Goal: Task Accomplishment & Management: Manage account settings

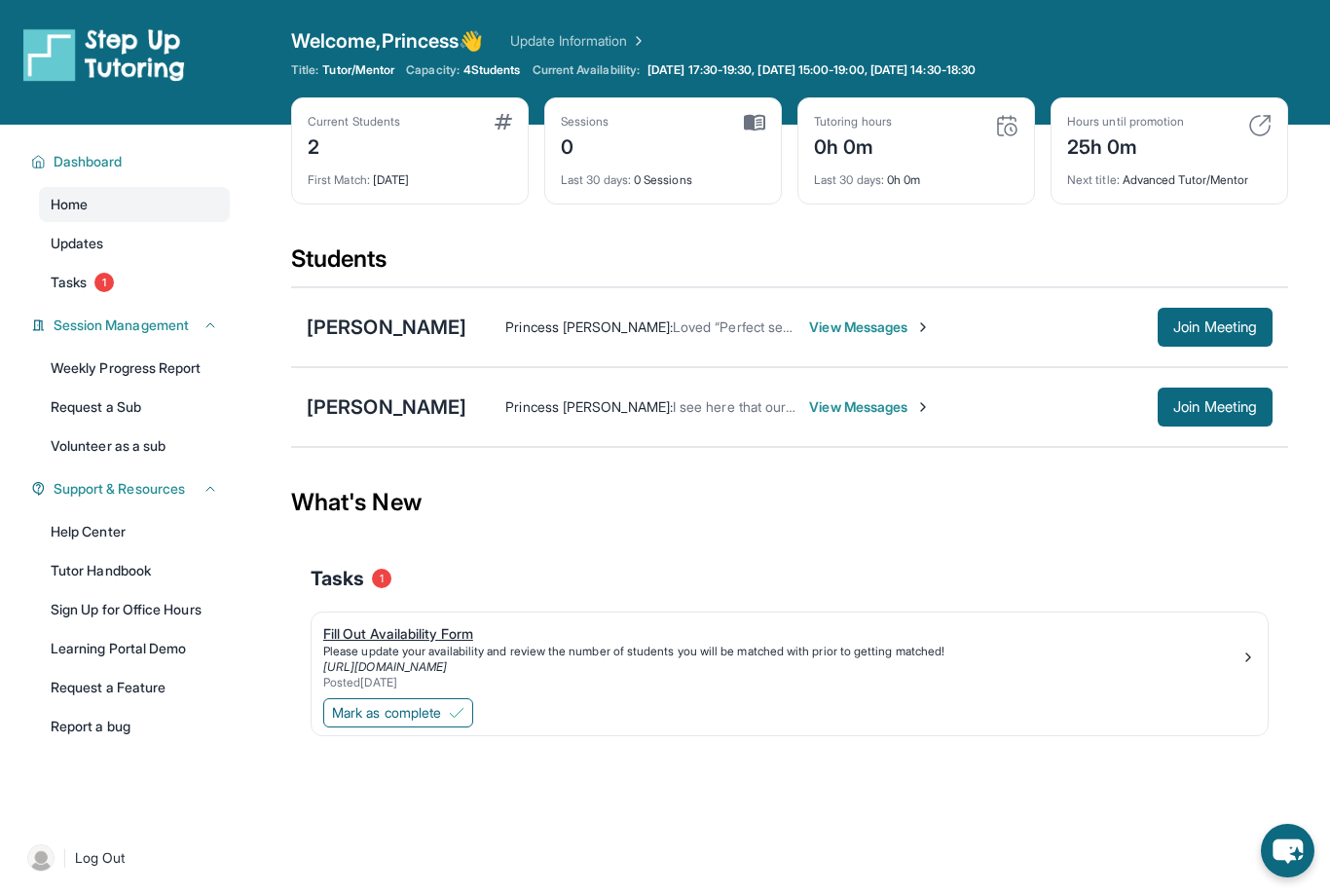
click at [522, 644] on div "Please update your availability and review the number of students you will be m…" at bounding box center [781, 652] width 917 height 16
click at [430, 702] on button "Mark as complete" at bounding box center [398, 712] width 150 height 29
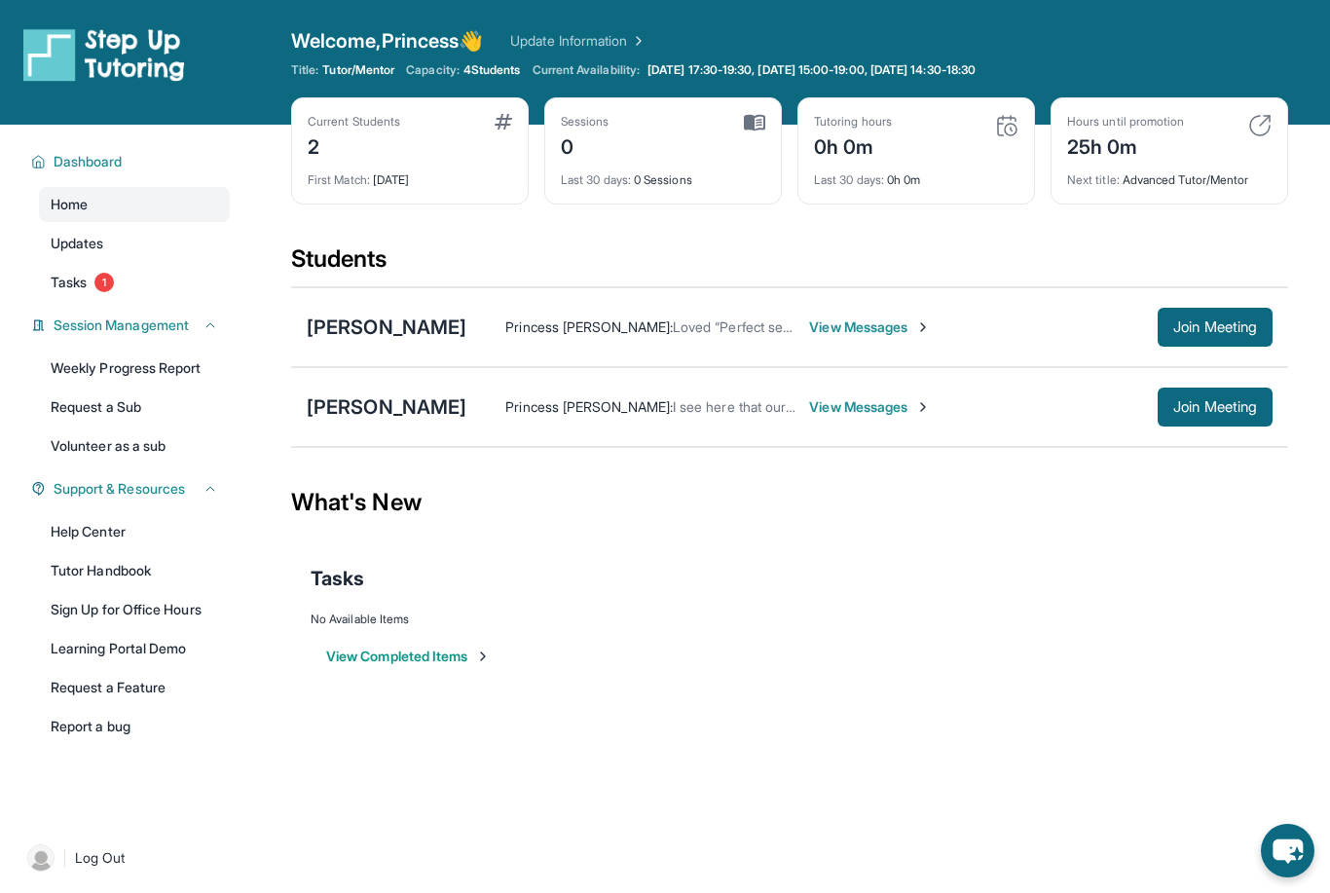
click at [798, 417] on div "Princess [PERSON_NAME] : I see here that our sessions have been scheduled for W…" at bounding box center [869, 407] width 806 height 39
click at [809, 401] on span "View Messages" at bounding box center [870, 406] width 122 height 19
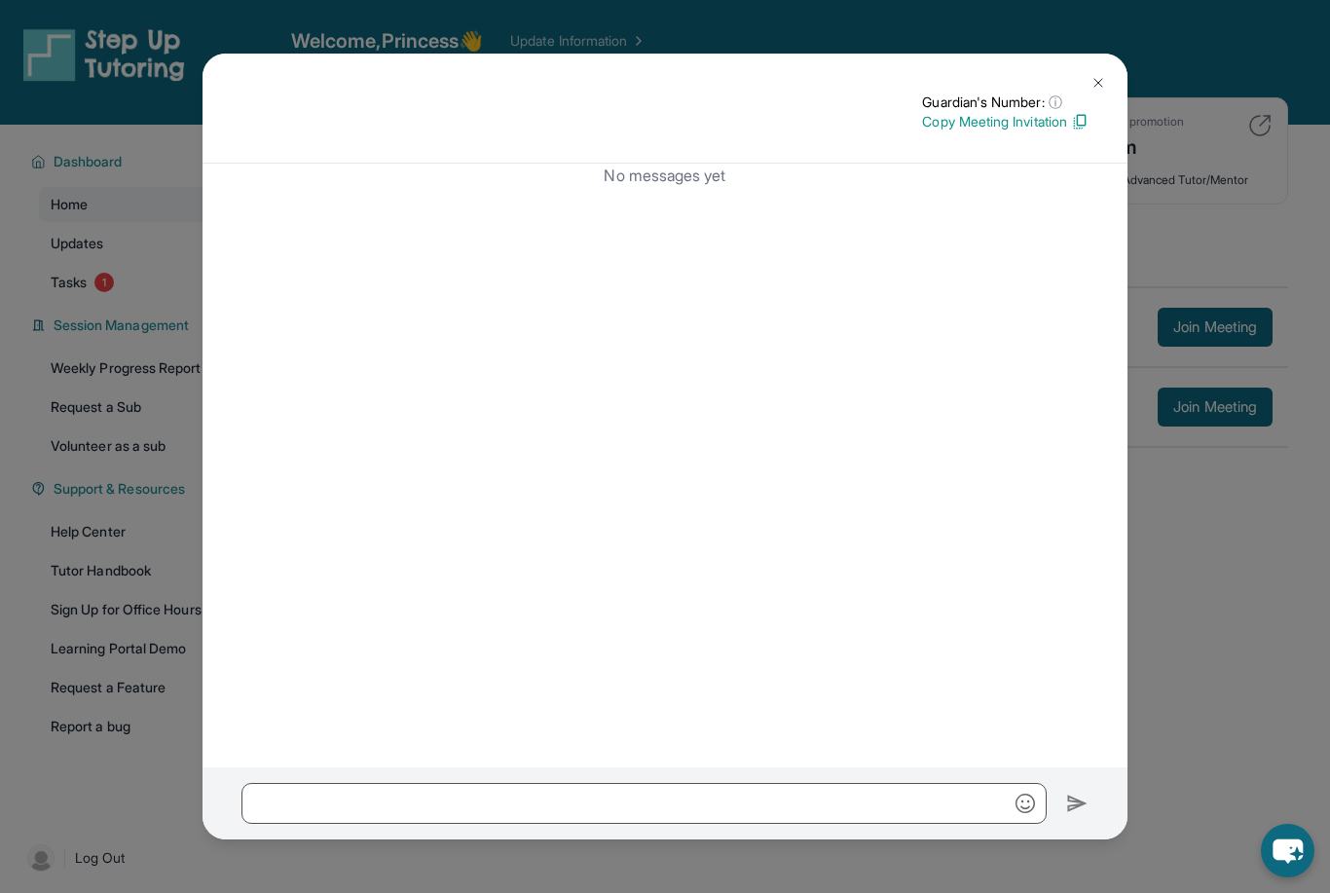
click at [1102, 75] on img at bounding box center [1099, 83] width 16 height 16
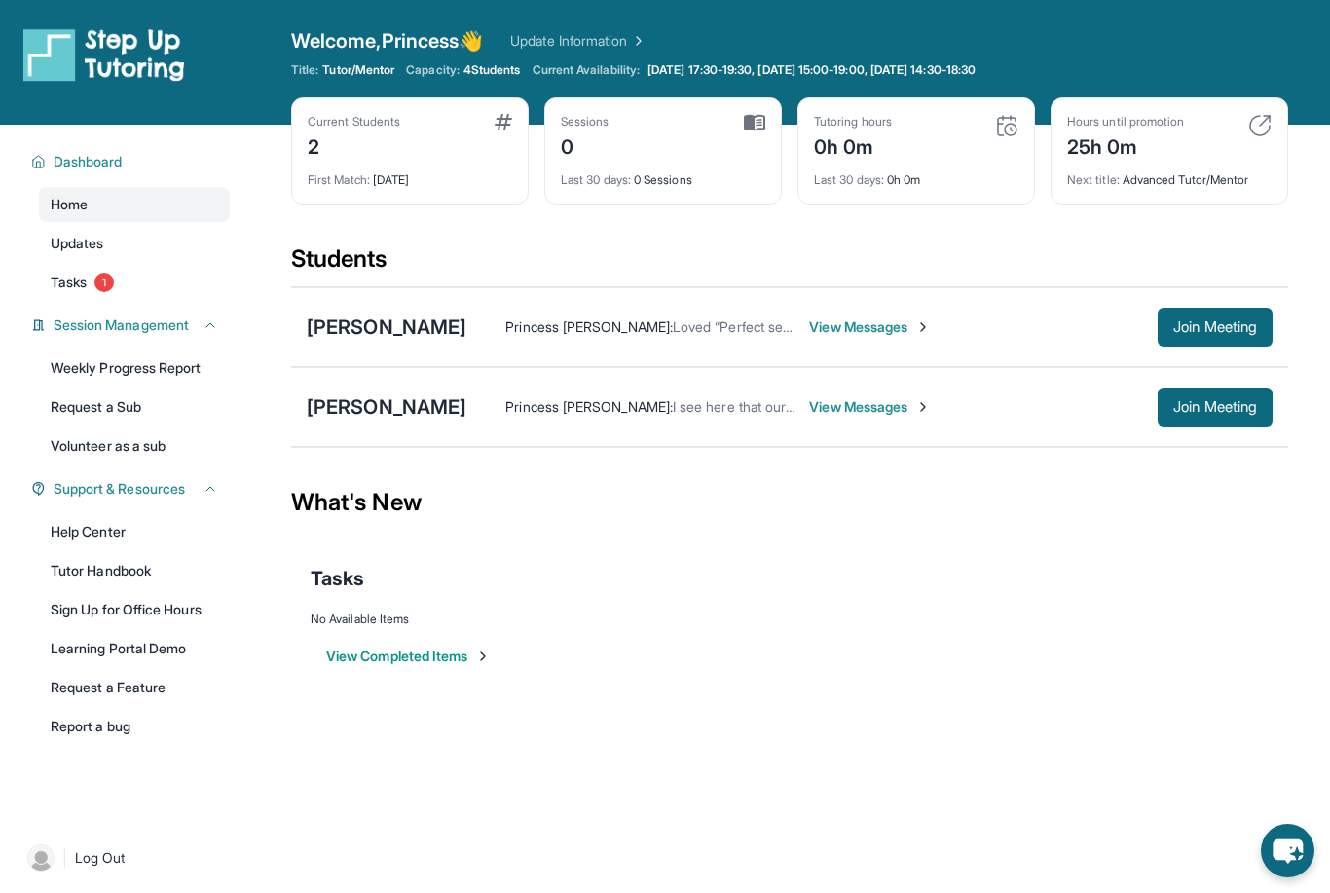
click at [121, 304] on div "Dashboard Home Updates Tasks 1 Session Management Weekly Progress Report Reques…" at bounding box center [124, 471] width 249 height 692
click at [125, 298] on link "Tasks 1" at bounding box center [134, 282] width 191 height 35
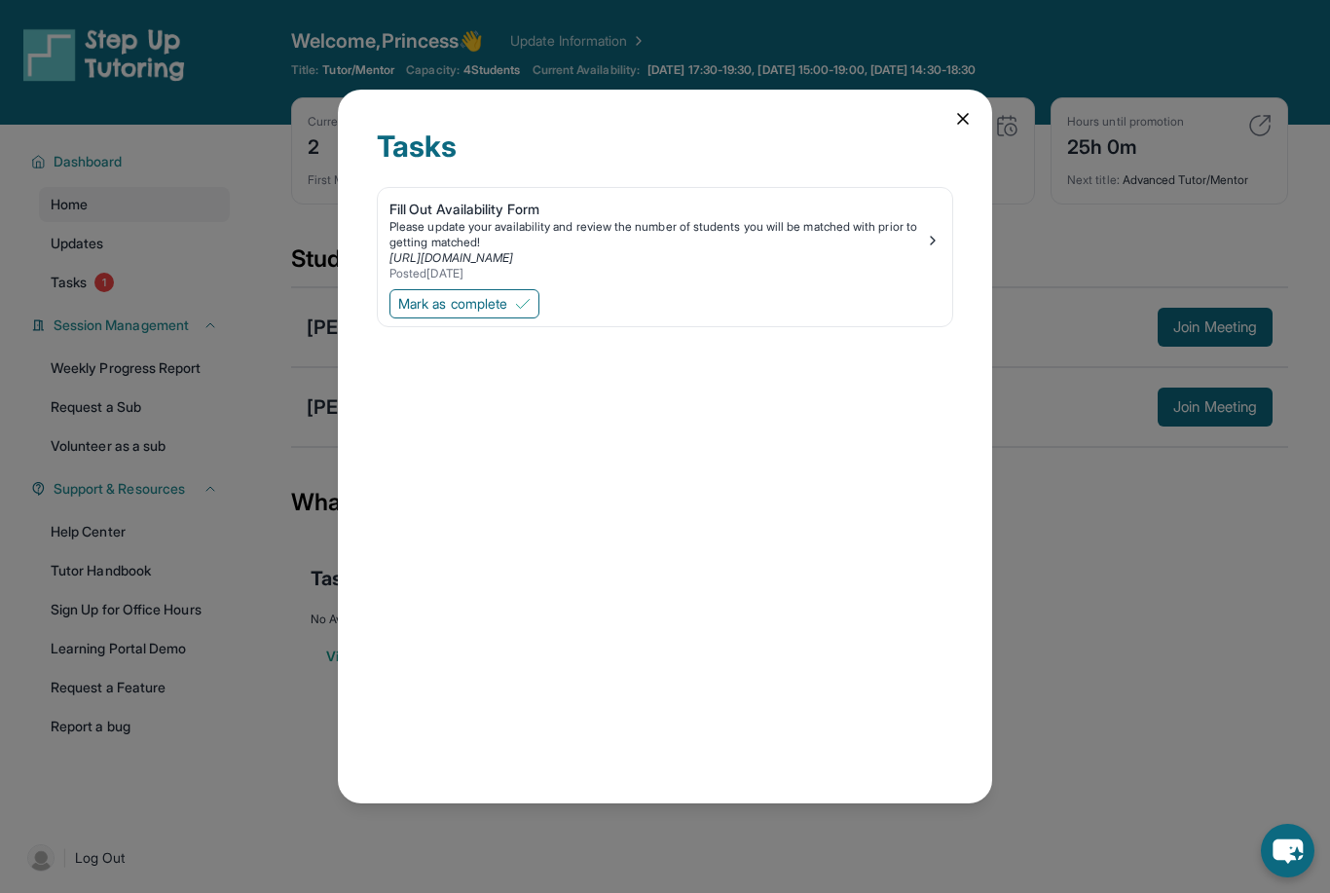
click at [507, 294] on span "Mark as complete" at bounding box center [452, 303] width 109 height 19
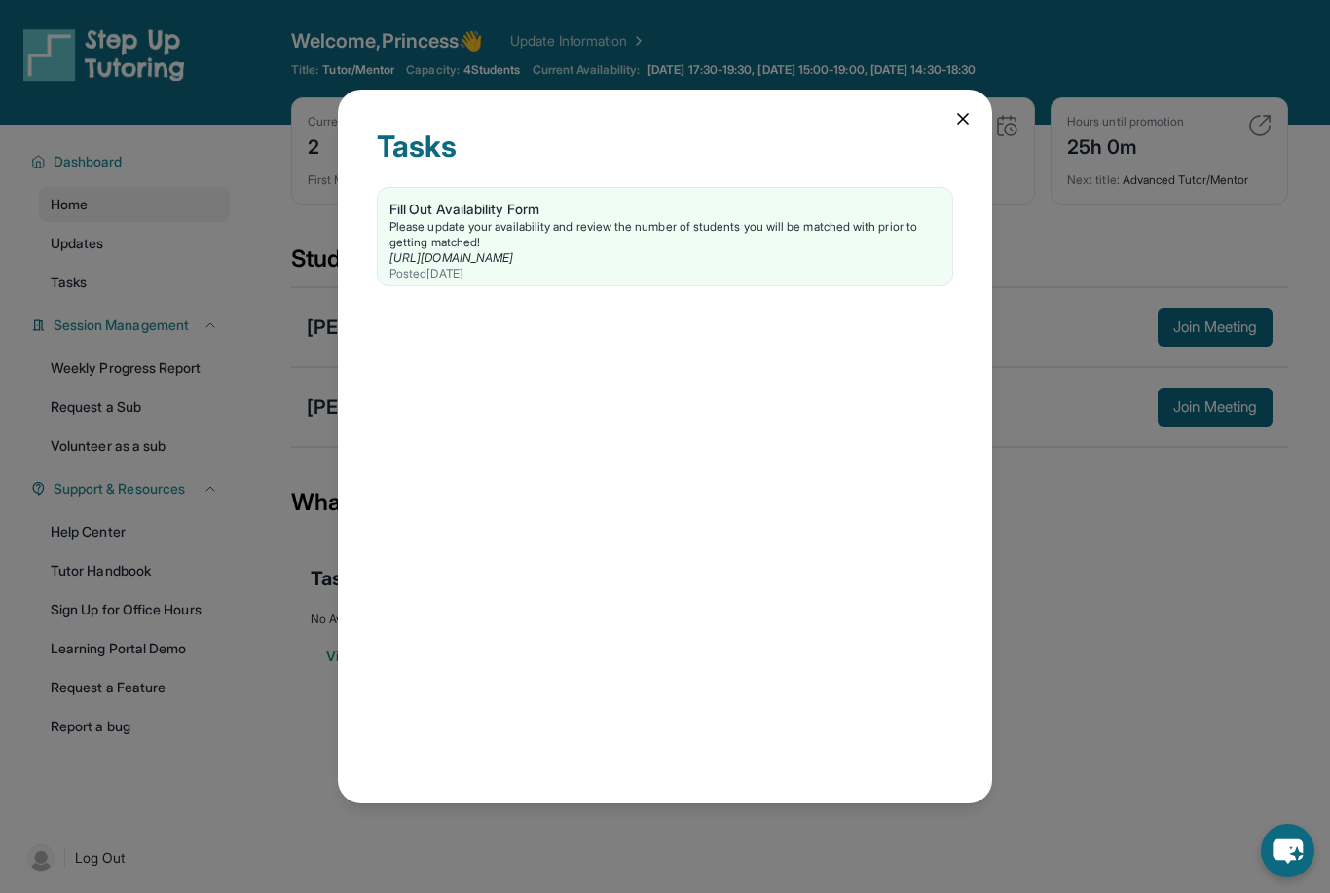
click at [965, 114] on icon at bounding box center [963, 119] width 10 height 10
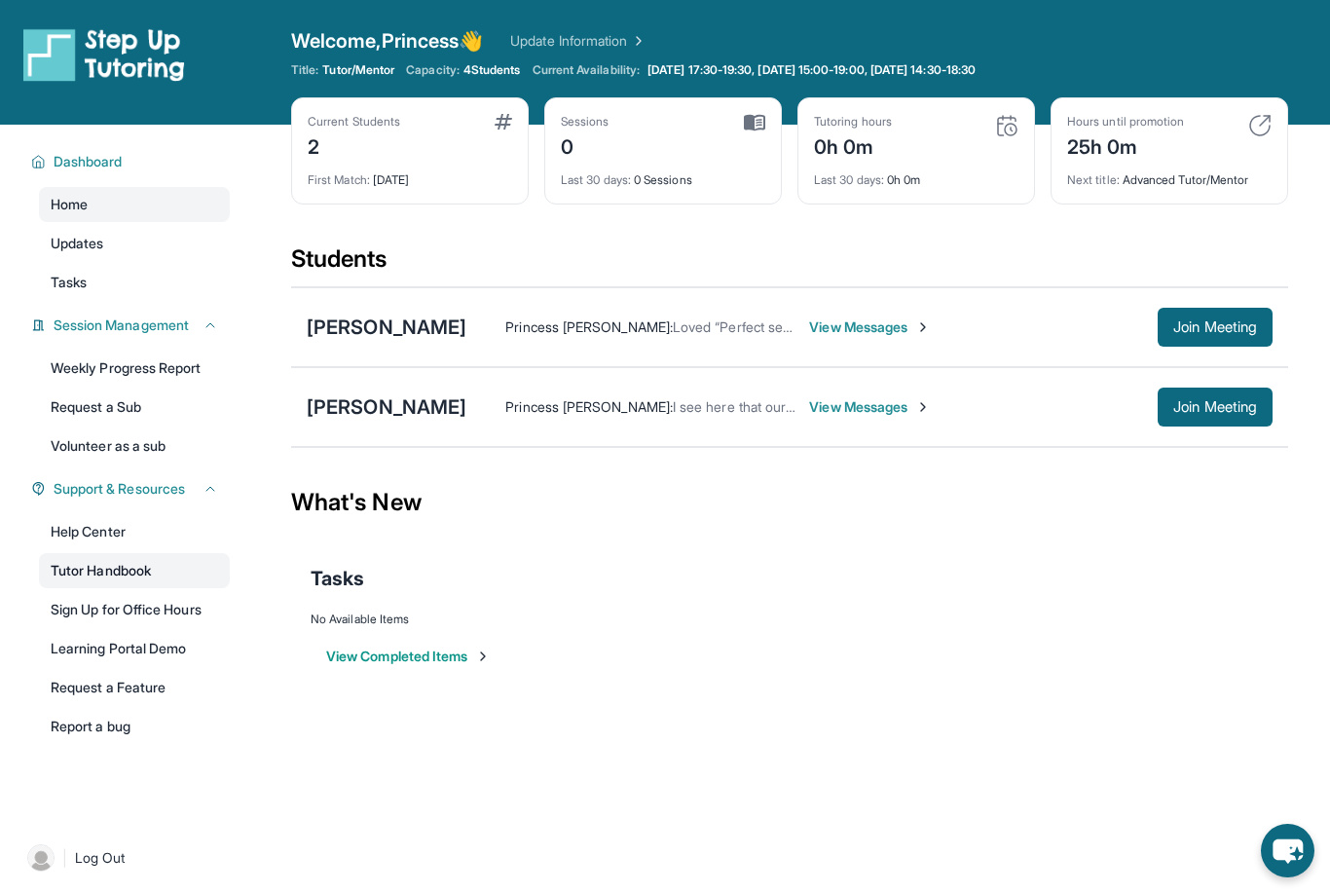
click at [107, 571] on link "Tutor Handbook" at bounding box center [134, 570] width 191 height 35
click at [391, 328] on div "[PERSON_NAME]" at bounding box center [387, 327] width 160 height 27
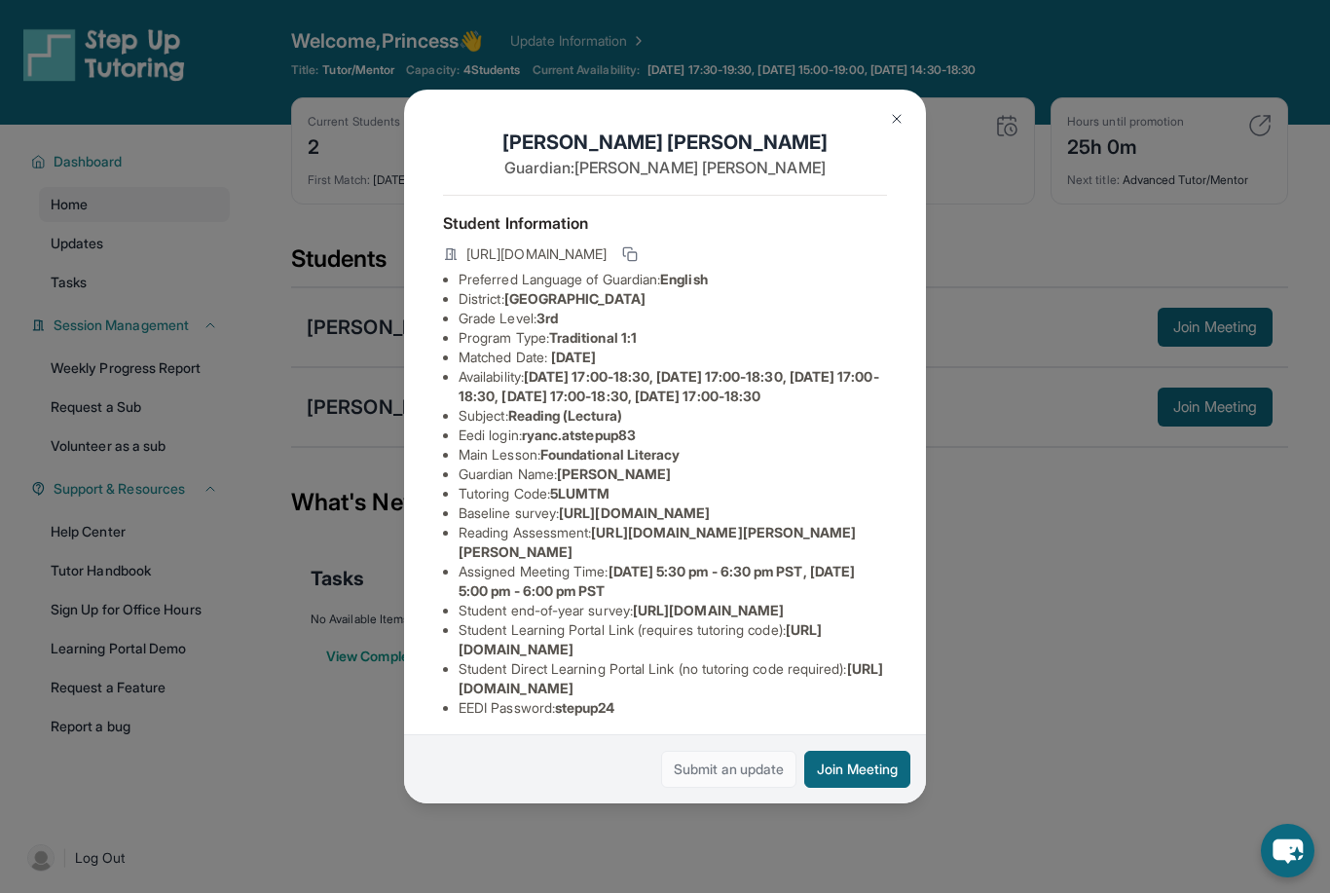
click at [714, 788] on link "Submit an update" at bounding box center [728, 769] width 135 height 37
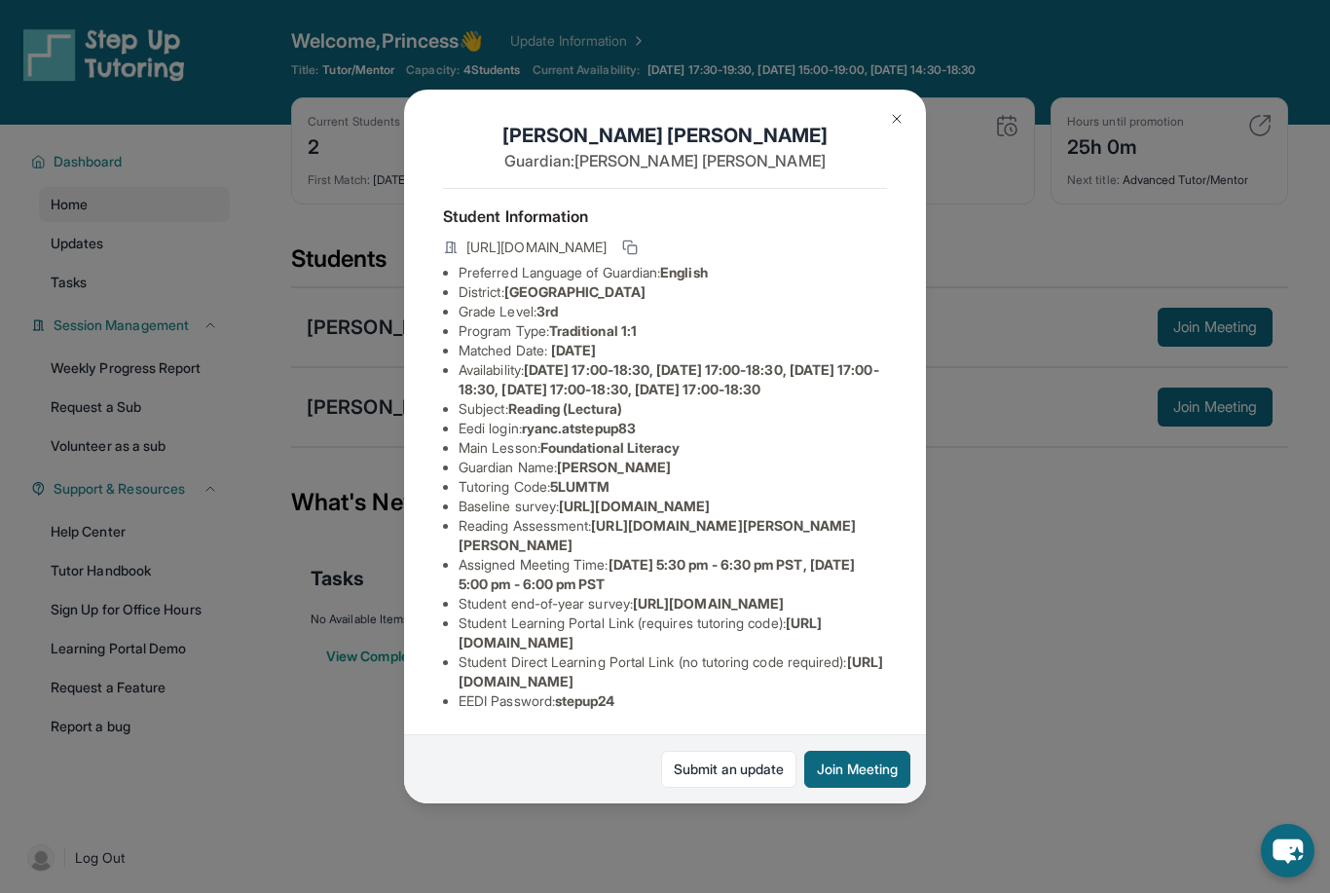
scroll to position [132, 0]
click at [599, 498] on span "[URL][DOMAIN_NAME]" at bounding box center [634, 506] width 151 height 17
click at [559, 498] on span "[URL][DOMAIN_NAME]" at bounding box center [634, 506] width 151 height 17
click at [658, 517] on span "[URL][DOMAIN_NAME][PERSON_NAME][PERSON_NAME]" at bounding box center [658, 535] width 398 height 36
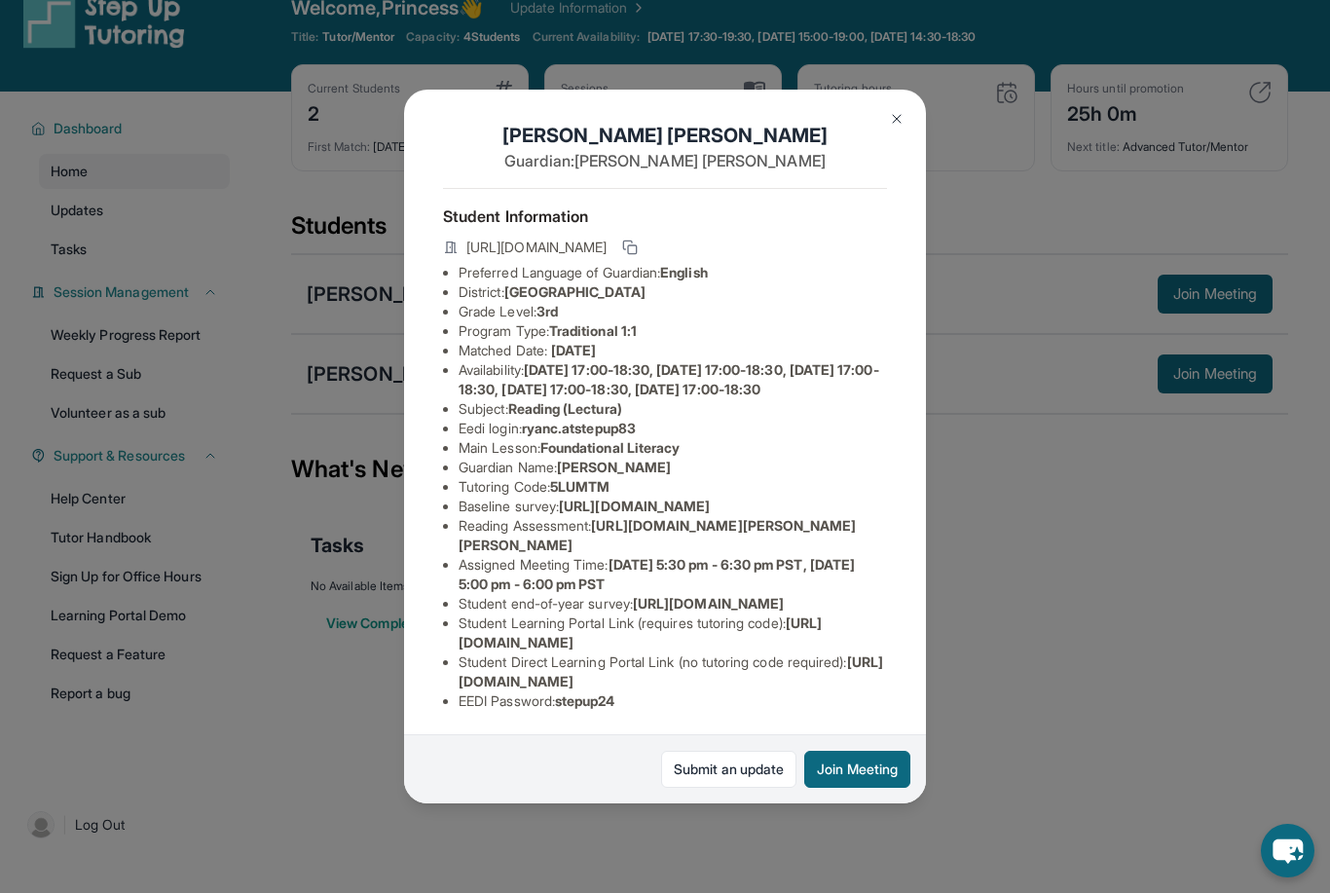
scroll to position [35, 0]
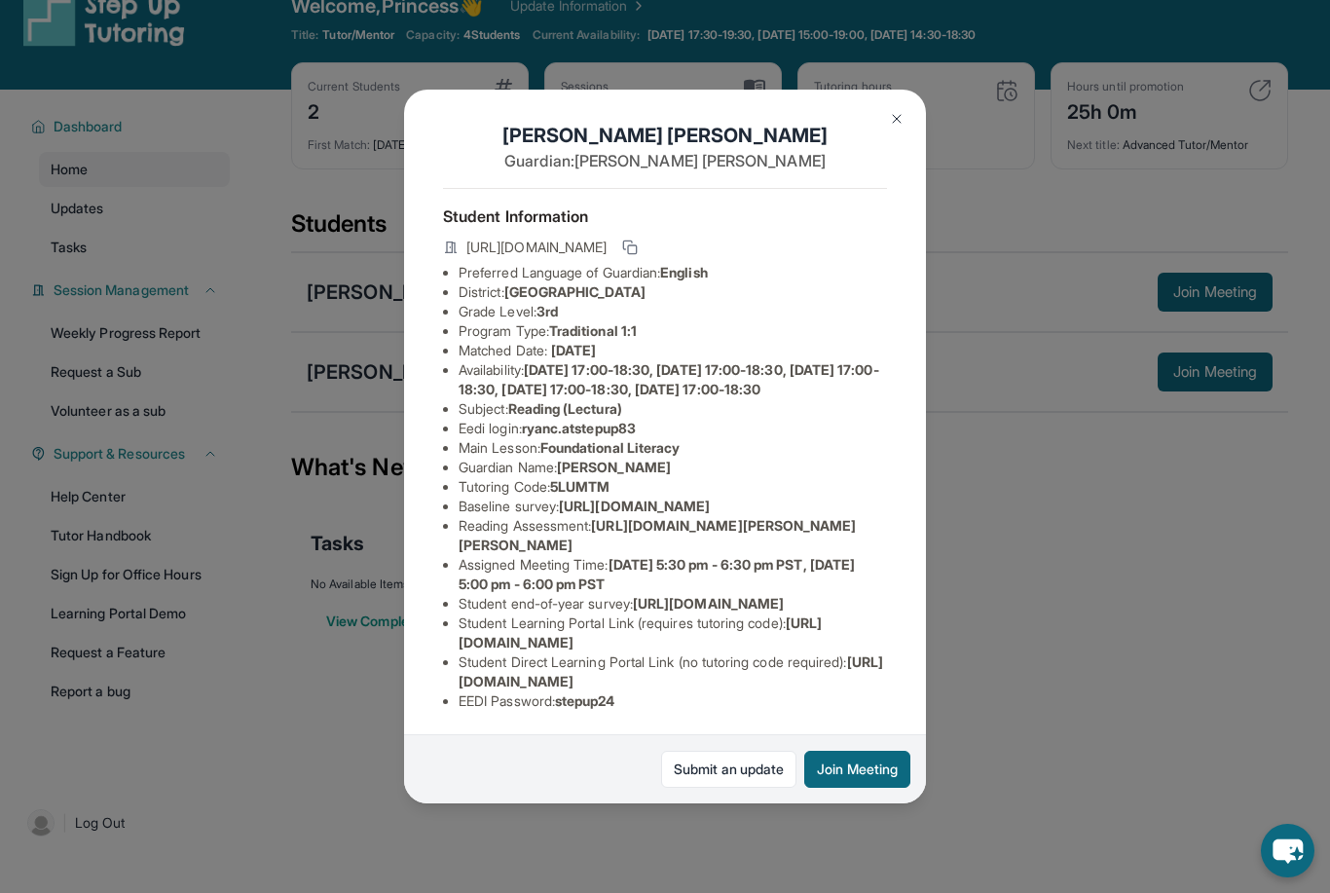
click at [897, 111] on img at bounding box center [897, 119] width 16 height 16
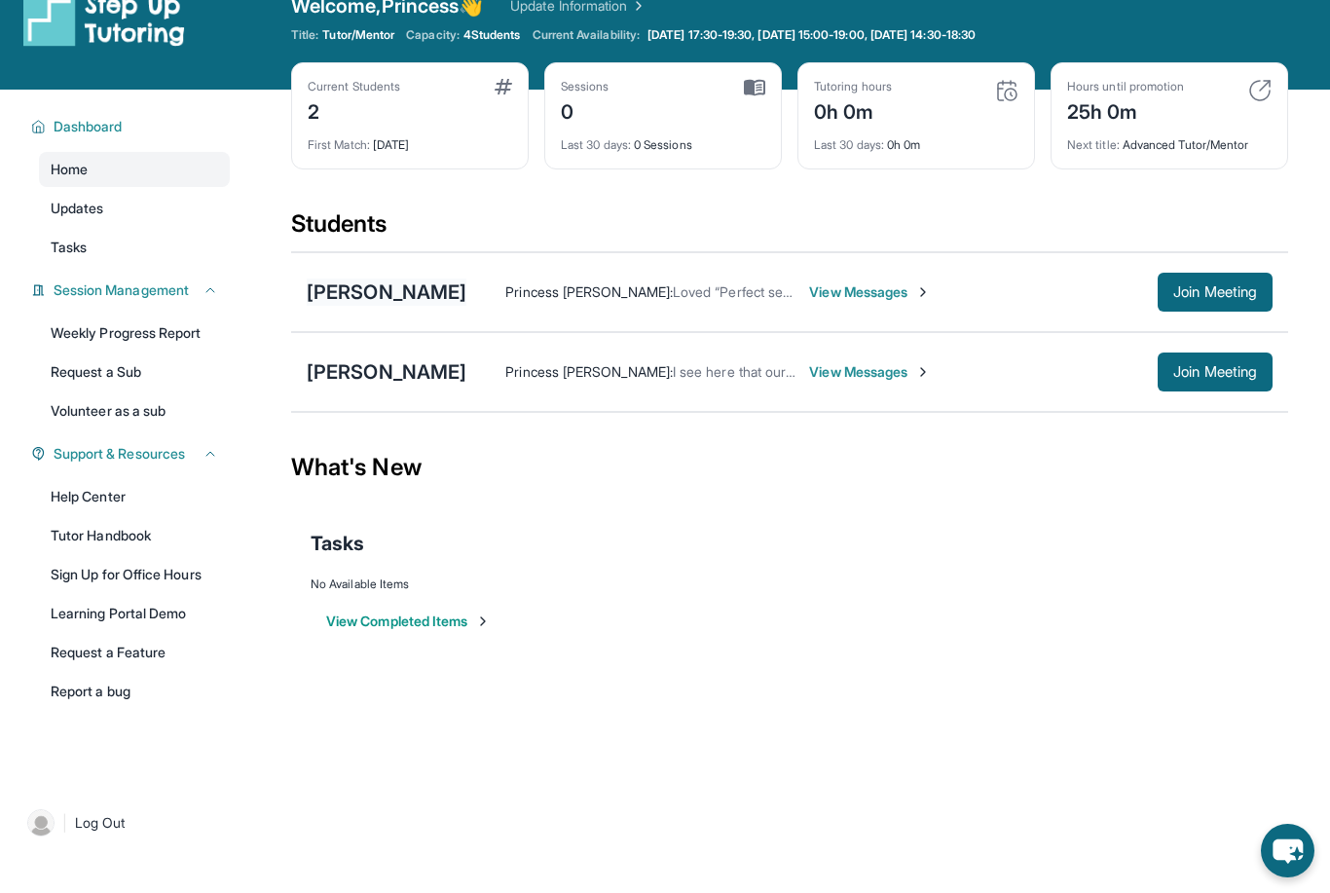
click at [366, 299] on div "[PERSON_NAME]" at bounding box center [387, 292] width 160 height 27
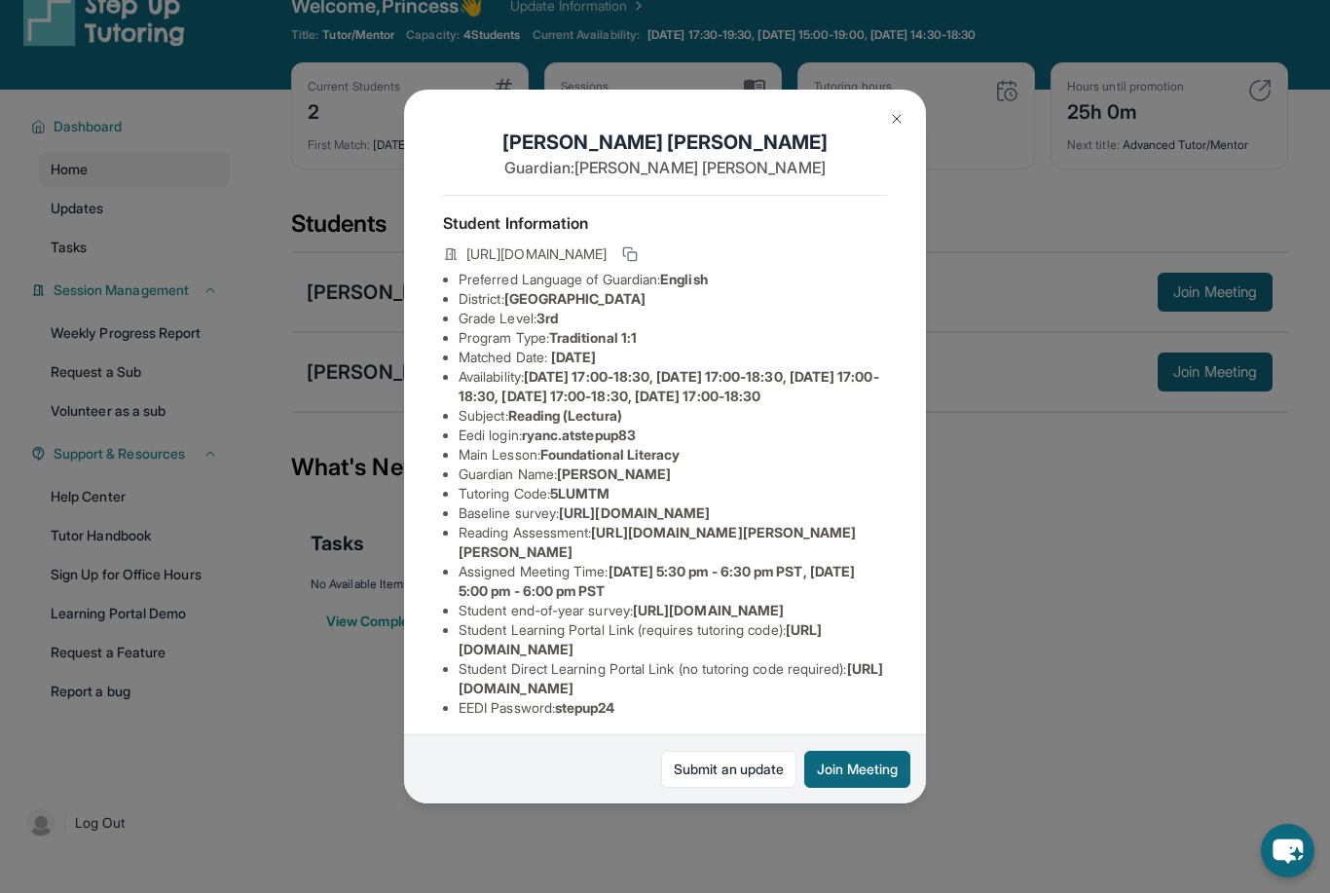
click at [897, 111] on img at bounding box center [897, 119] width 16 height 16
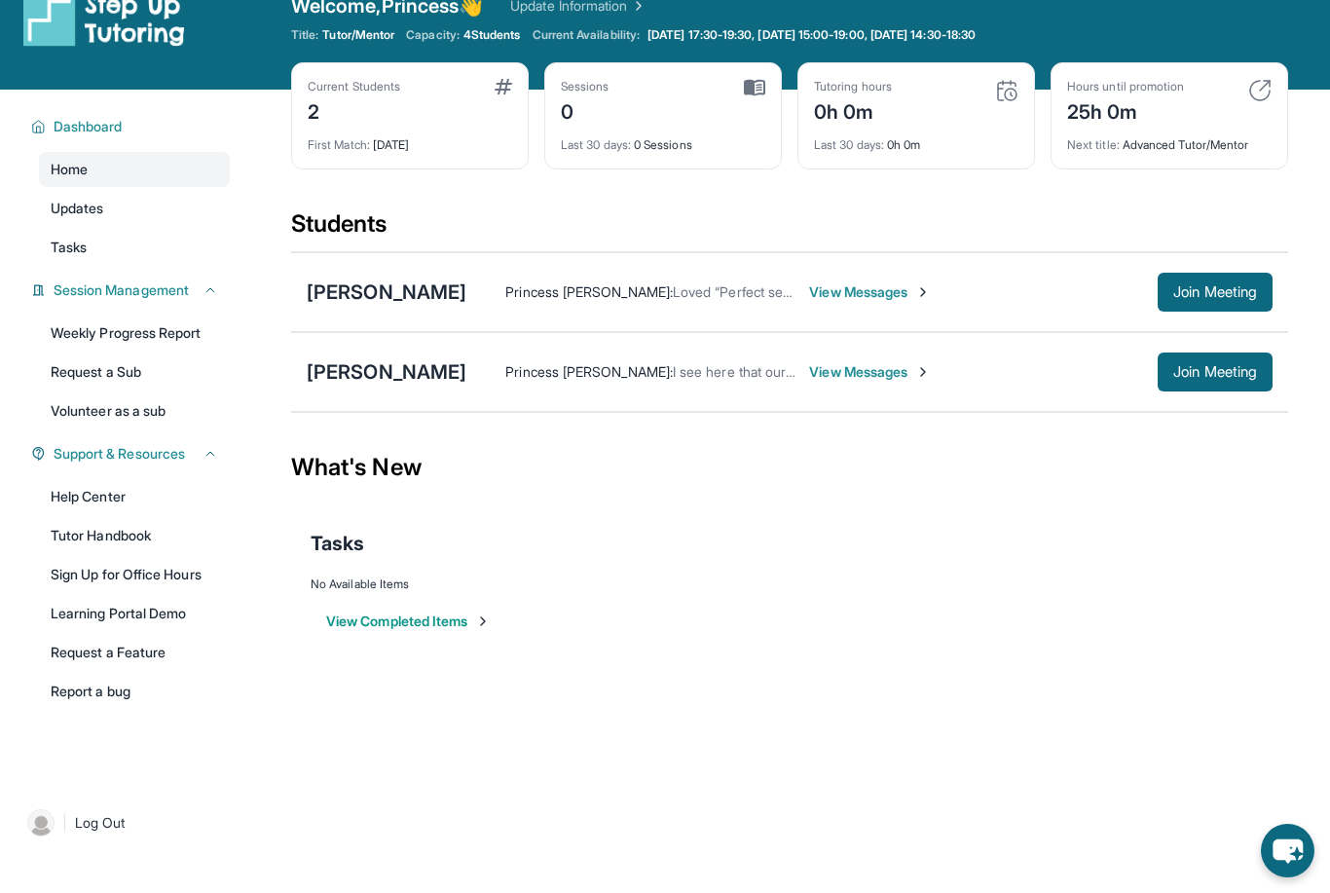
click at [392, 388] on div "[PERSON_NAME] Princess [PERSON_NAME] : I see here that our sessions have been s…" at bounding box center [789, 372] width 997 height 80
click at [391, 376] on div "[PERSON_NAME]" at bounding box center [387, 371] width 160 height 27
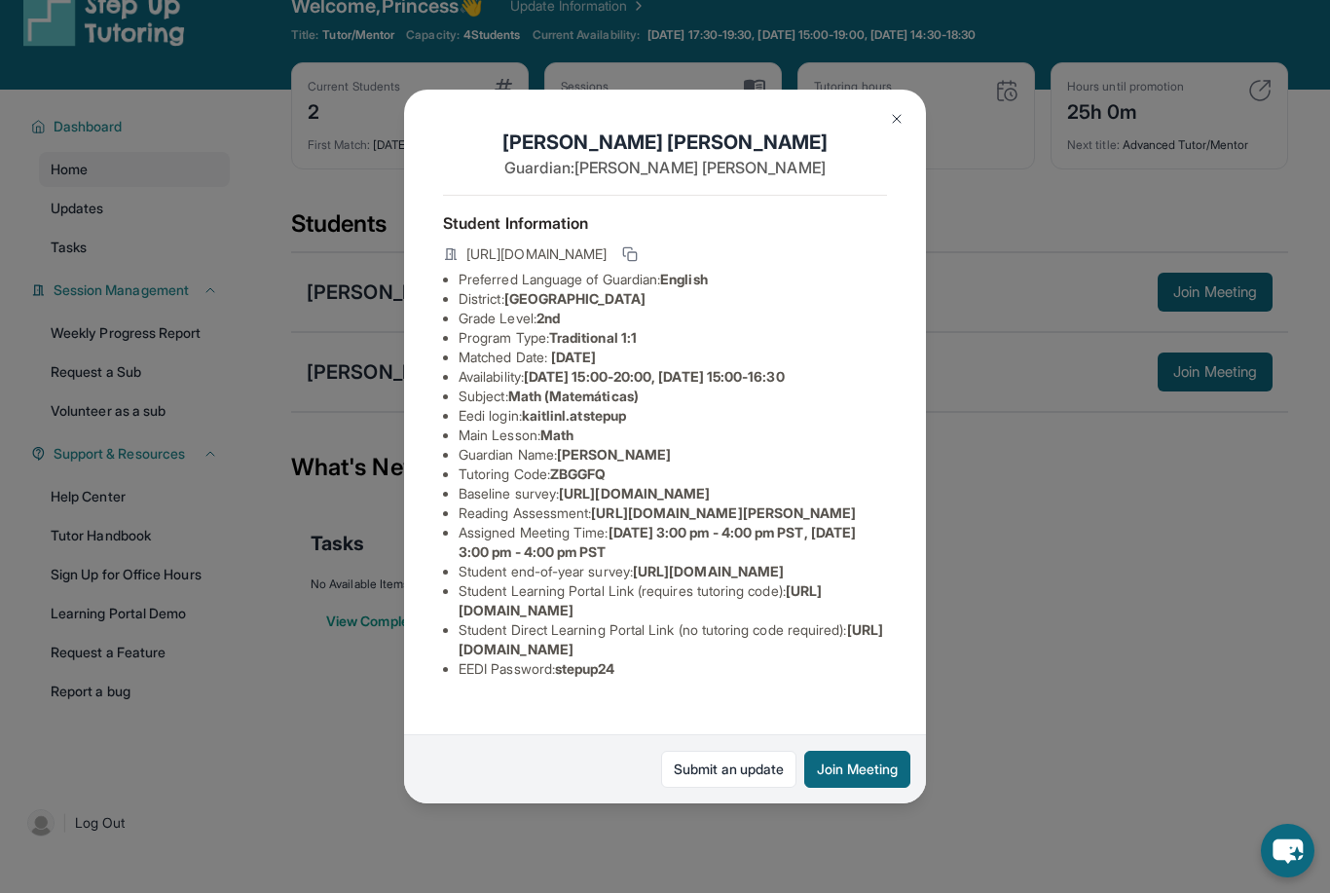
scroll to position [74, 0]
click at [896, 111] on img at bounding box center [897, 119] width 16 height 16
